Goal: Task Accomplishment & Management: Use online tool/utility

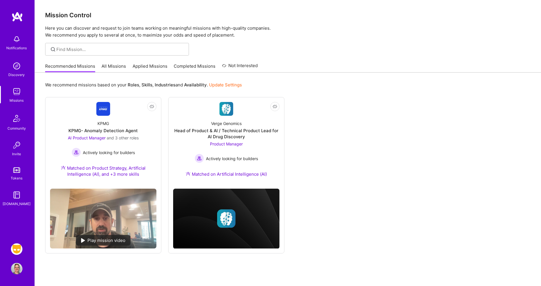
click at [18, 248] on img at bounding box center [17, 249] width 12 height 12
click at [15, 251] on img at bounding box center [17, 249] width 12 height 12
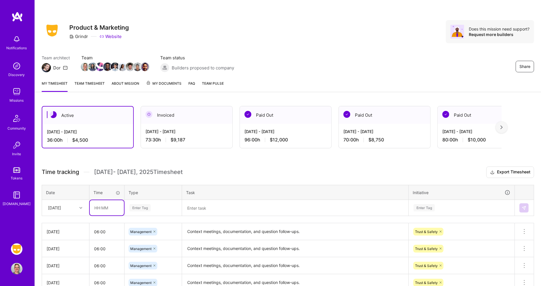
click at [108, 207] on input "text" at bounding box center [107, 207] width 34 height 15
type input "06:00"
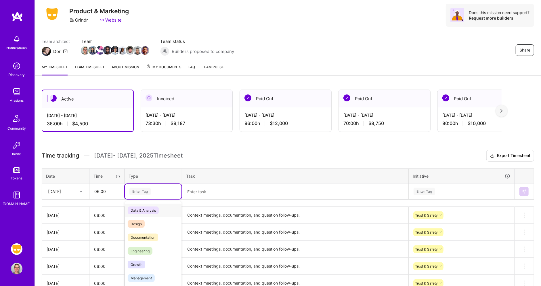
scroll to position [19, 0]
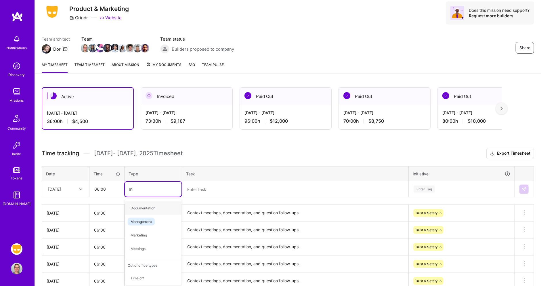
type input "man"
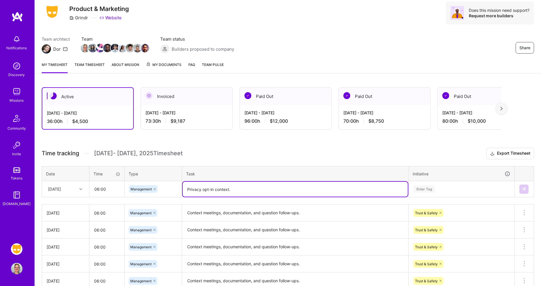
click at [320, 212] on textarea "Context meetings, documentation, and question follow-ups." at bounding box center [295, 213] width 225 height 16
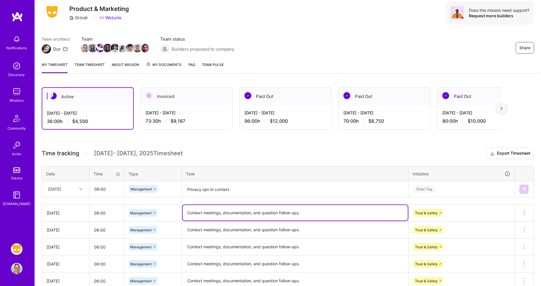
click at [309, 184] on textarea "Privacy opt-in context." at bounding box center [295, 188] width 225 height 15
paste textarea "Context meetings, documentation, and question follow-ups."
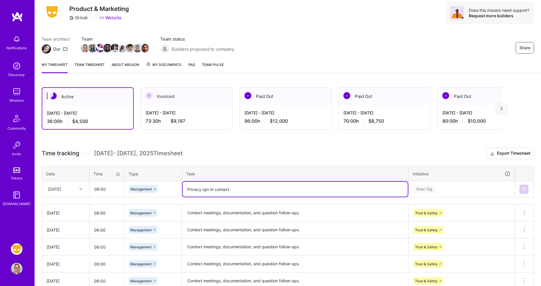
click at [244, 189] on textarea "Privacy opt-in context." at bounding box center [295, 188] width 225 height 15
paste textarea "Context meetings, documentation, and question follow-ups."
click at [234, 188] on textarea "Privacy opt-in context. Context meetings, documentation, and question follow-up…" at bounding box center [295, 188] width 225 height 15
click at [228, 188] on textarea "Privacy opt-in context. Additional ontext meetings, documentation, and question…" at bounding box center [295, 188] width 225 height 15
click at [285, 188] on textarea "Privacy opt-in context with [PERSON_NAME]. Additional ontext meetings, document…" at bounding box center [295, 188] width 225 height 15
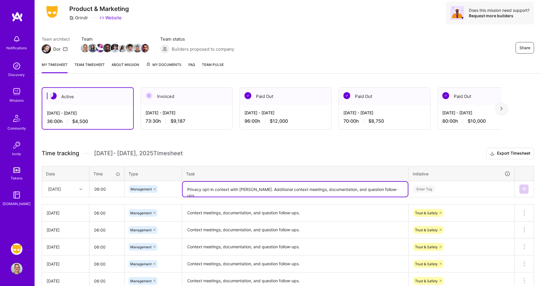
type textarea "Privacy opt-in context with [PERSON_NAME]. Additional context meetings, documen…"
click at [323, 202] on div "Time tracking [DATE] - [DATE] Timesheet Export Timesheet Date Time Type Task In…" at bounding box center [288, 235] width 492 height 174
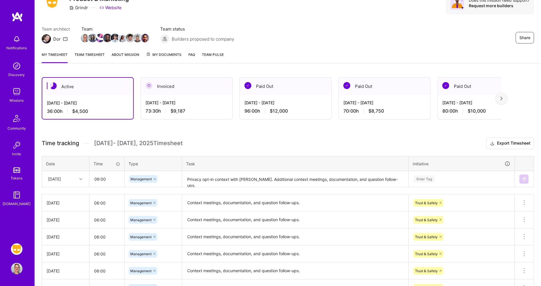
click at [427, 186] on div "Enter Tag" at bounding box center [461, 178] width 105 height 15
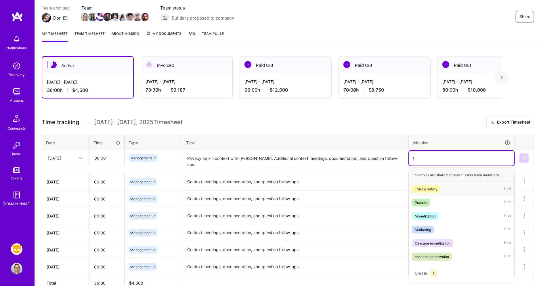
scroll to position [51, 0]
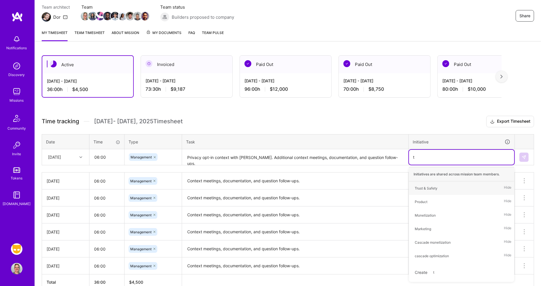
type input "tr"
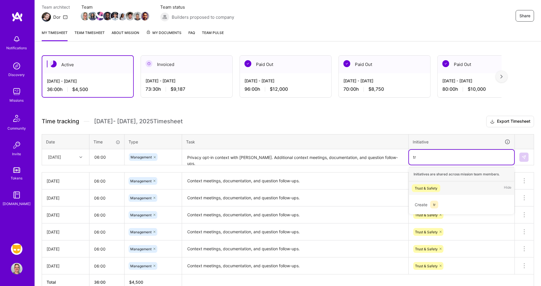
click at [427, 186] on div "Trust & Safety" at bounding box center [426, 188] width 23 height 6
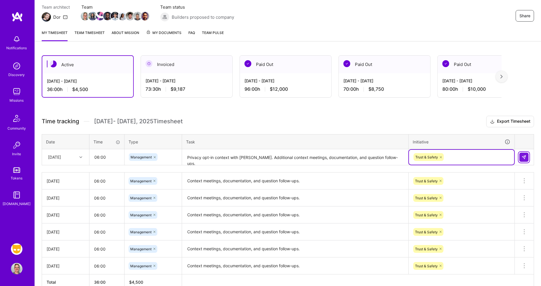
click at [523, 155] on img at bounding box center [524, 157] width 5 height 5
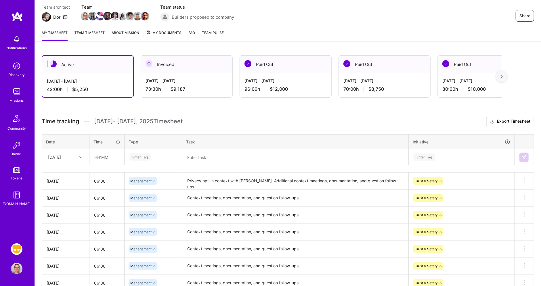
click at [95, 35] on link "Team timesheet" at bounding box center [89, 36] width 30 height 12
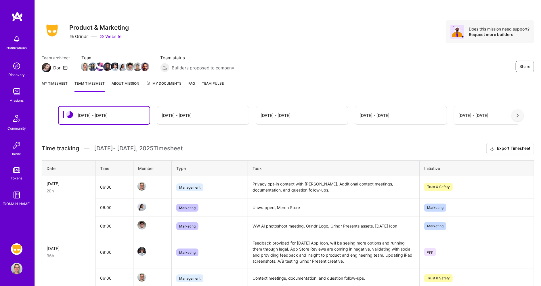
click at [63, 85] on link "My timesheet" at bounding box center [55, 86] width 26 height 12
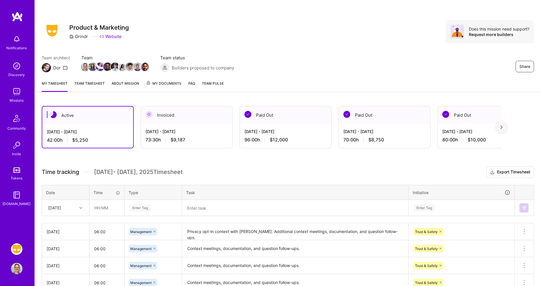
click at [91, 85] on link "Team timesheet" at bounding box center [89, 86] width 30 height 12
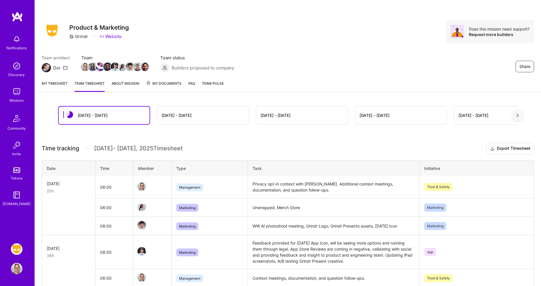
click at [56, 85] on link "My timesheet" at bounding box center [55, 86] width 26 height 12
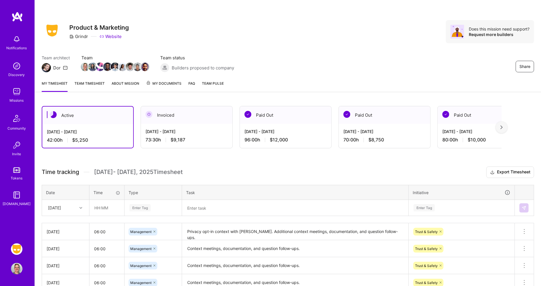
click at [75, 202] on div "[DATE]" at bounding box center [65, 207] width 47 height 15
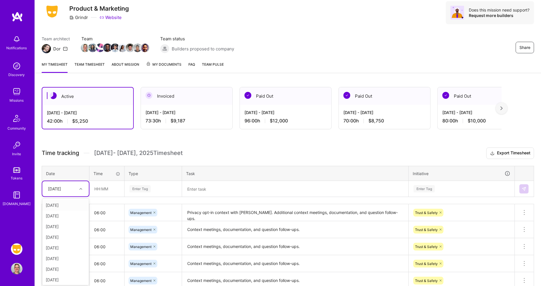
click at [75, 166] on th "Date" at bounding box center [65, 173] width 47 height 15
